Goal: Register for event/course

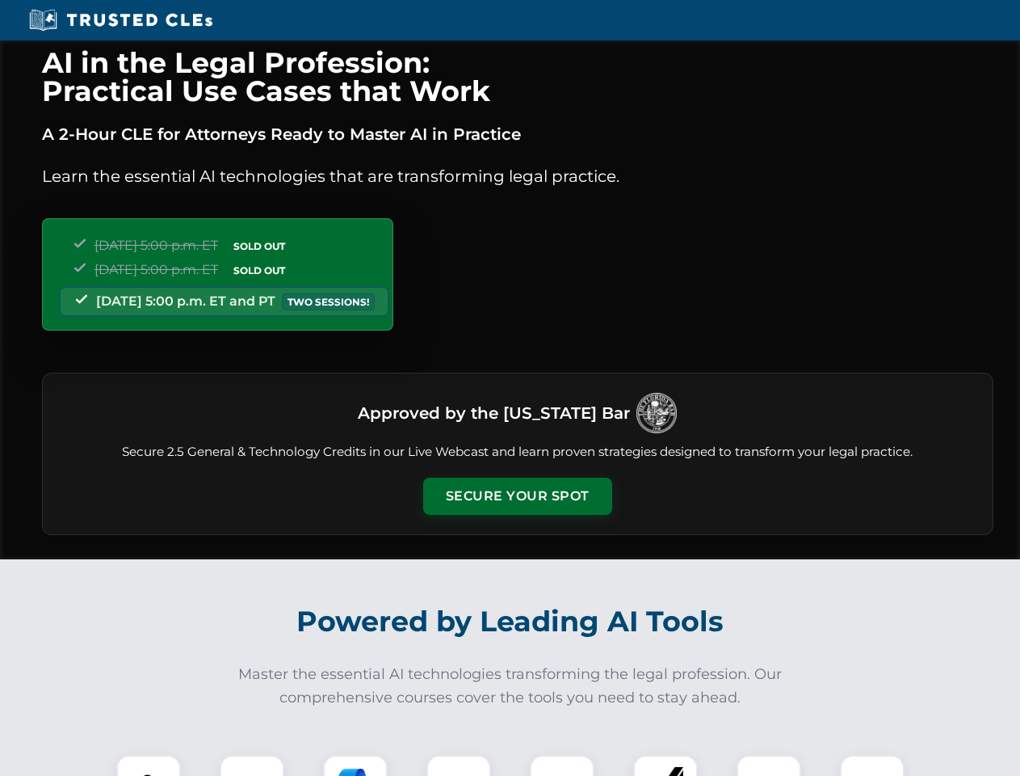
click at [517, 496] on button "Secure Your Spot" at bounding box center [517, 495] width 189 height 37
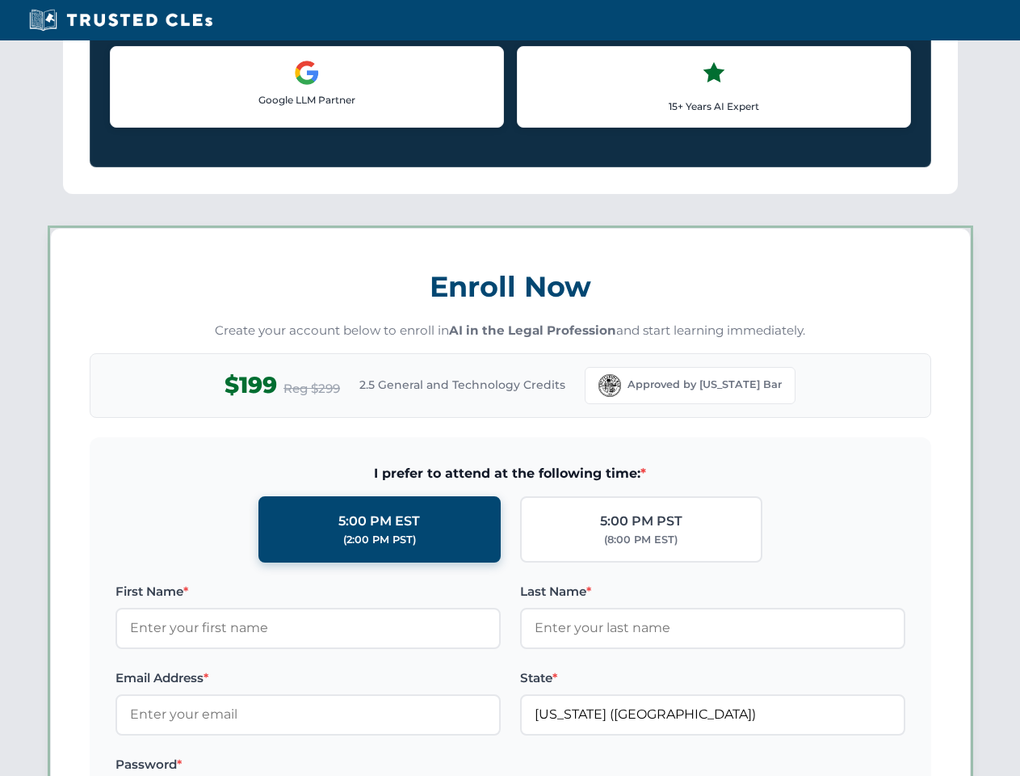
click at [355, 765] on label "Password *" at bounding box center [308, 764] width 385 height 19
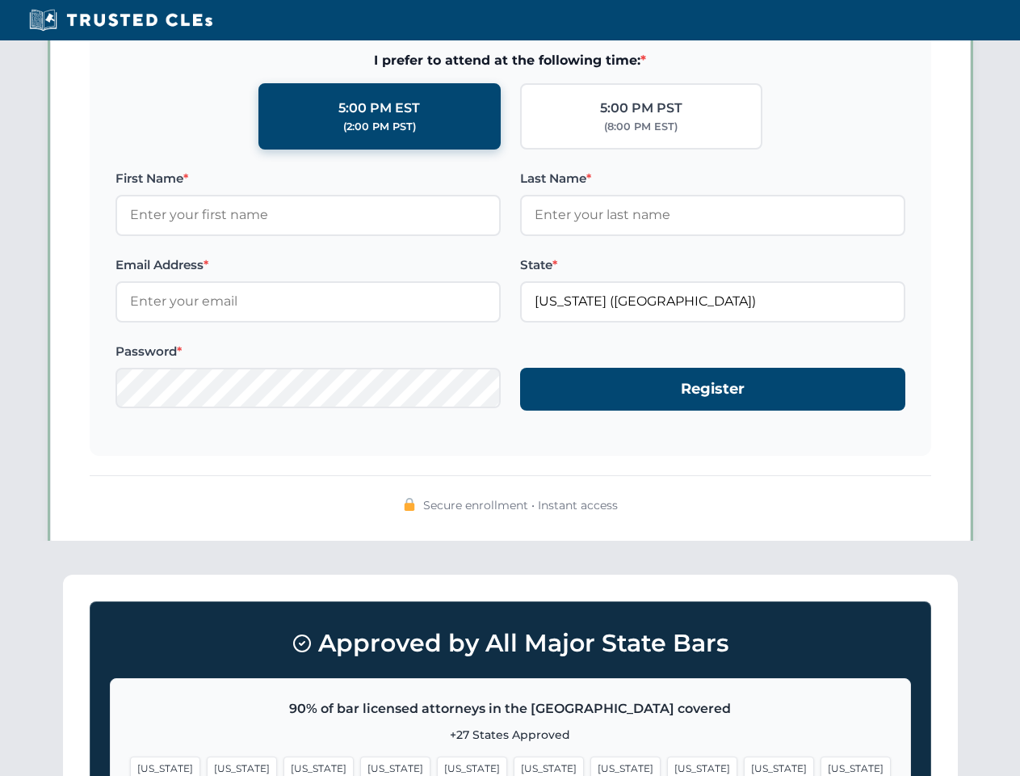
click at [744, 765] on span "[US_STATE]" at bounding box center [779, 767] width 70 height 23
